Goal: Task Accomplishment & Management: Manage account settings

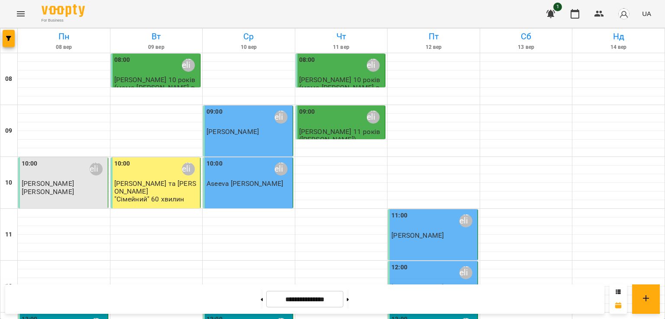
scroll to position [419, 0]
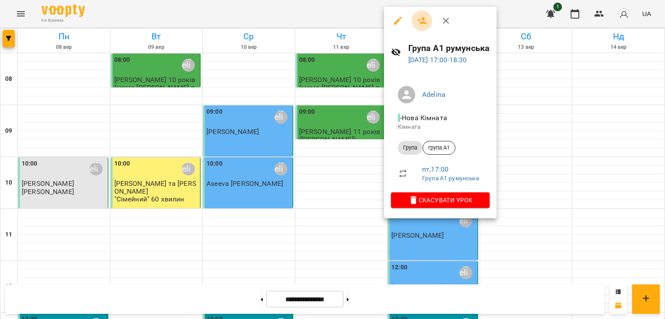
click at [423, 19] on icon "button" at bounding box center [422, 20] width 10 height 7
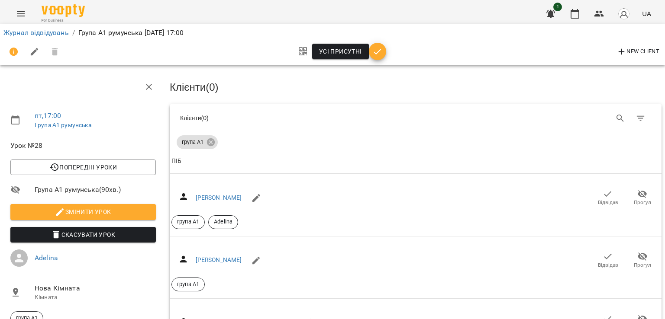
scroll to position [79, 0]
click at [335, 54] on span "Усі присутні" at bounding box center [340, 51] width 43 height 10
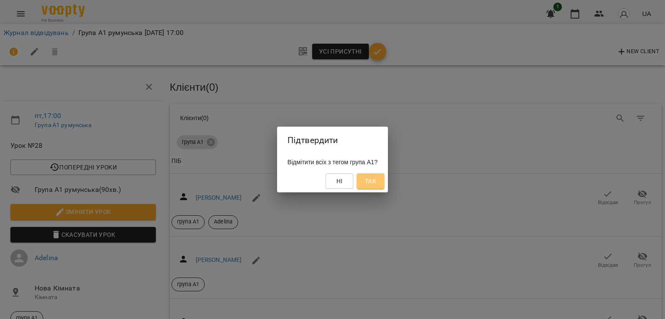
click at [376, 183] on span "Так" at bounding box center [370, 181] width 11 height 10
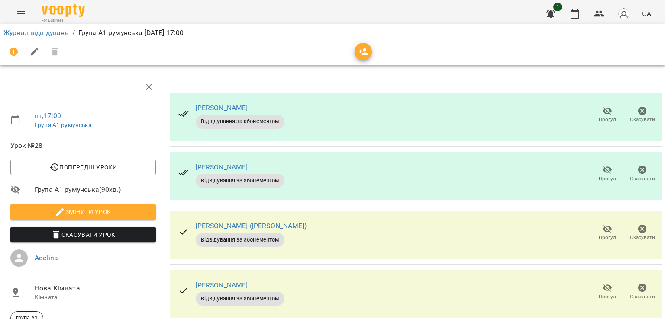
scroll to position [316, 0]
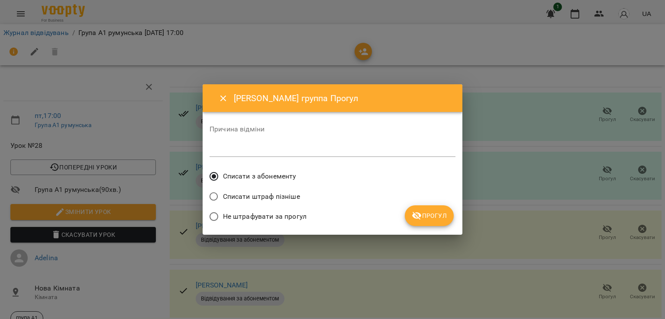
click at [434, 217] on span "Прогул" at bounding box center [428, 216] width 35 height 10
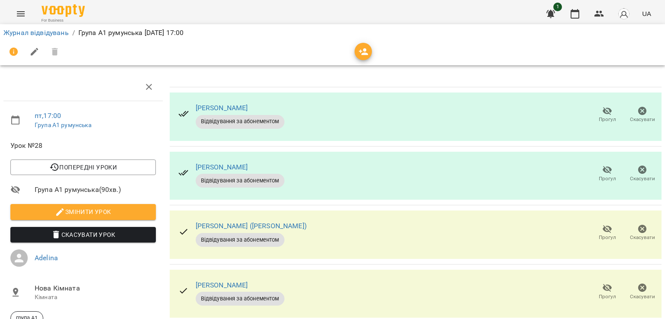
scroll to position [0, 0]
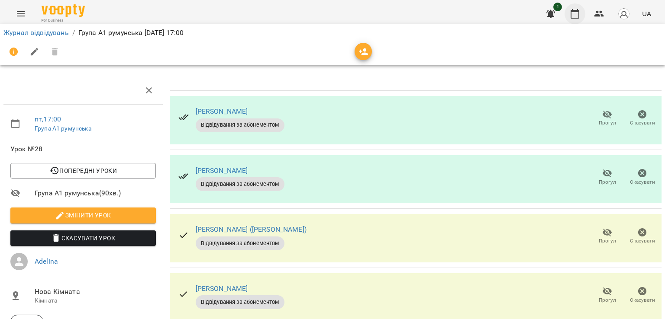
click at [574, 15] on icon "button" at bounding box center [574, 14] width 10 height 10
